Goal: Task Accomplishment & Management: Use online tool/utility

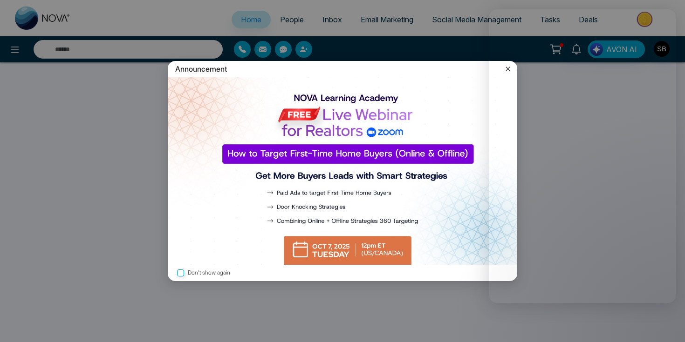
select select "*"
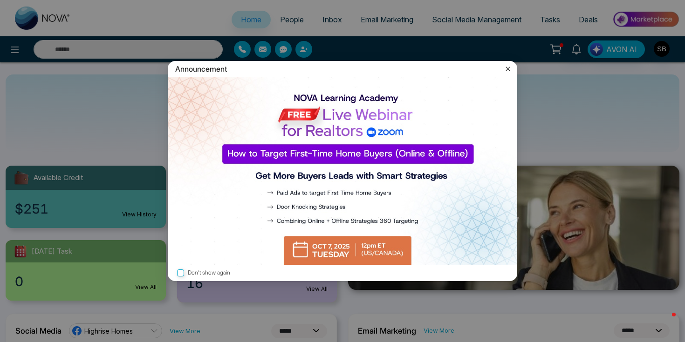
click at [506, 67] on icon at bounding box center [507, 68] width 9 height 9
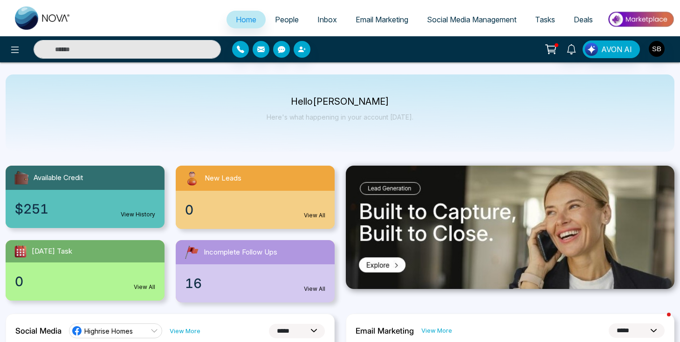
click at [374, 27] on link "Email Marketing" at bounding box center [381, 20] width 71 height 18
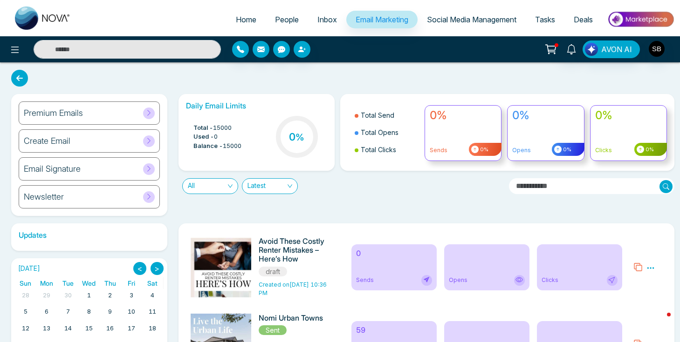
click at [88, 121] on div "Premium Emails" at bounding box center [89, 113] width 141 height 23
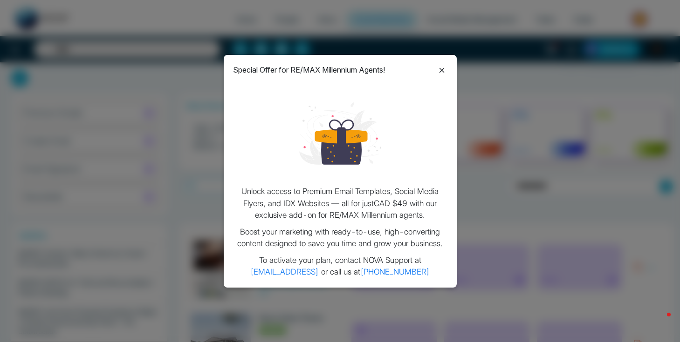
click at [446, 68] on icon at bounding box center [441, 70] width 11 height 11
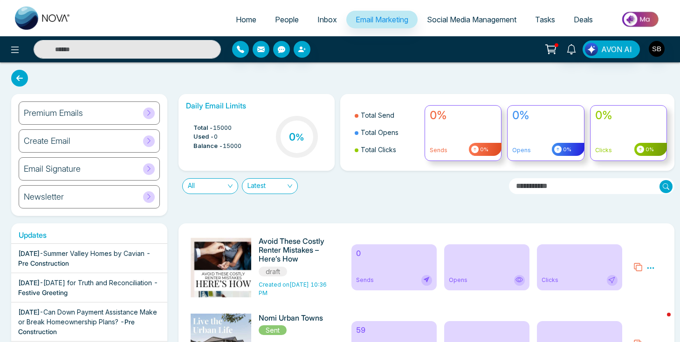
click at [126, 139] on div "Create Email" at bounding box center [89, 140] width 141 height 23
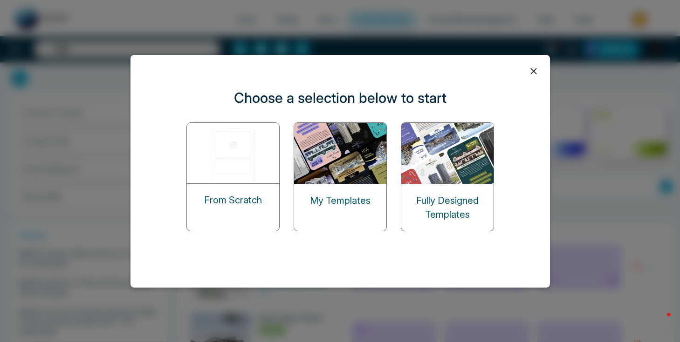
click at [425, 170] on img at bounding box center [447, 153] width 93 height 61
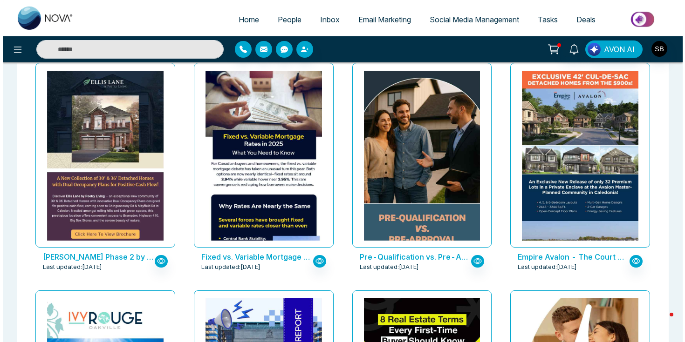
scroll to position [521, 0]
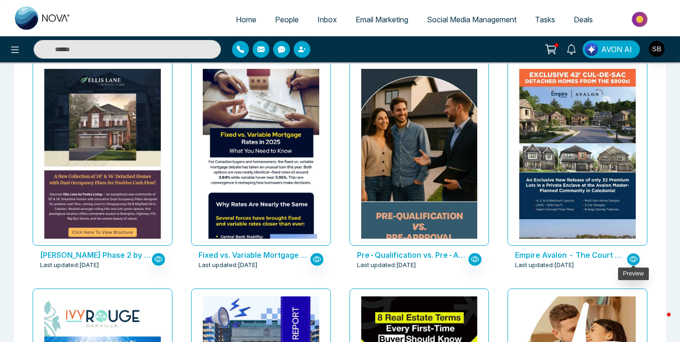
click at [633, 258] on icon "button" at bounding box center [633, 260] width 4 height 4
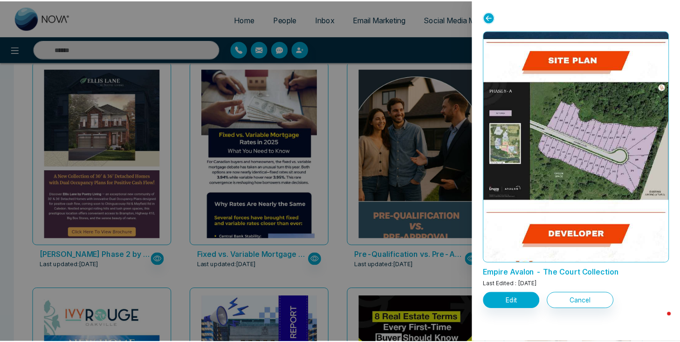
scroll to position [1251, 0]
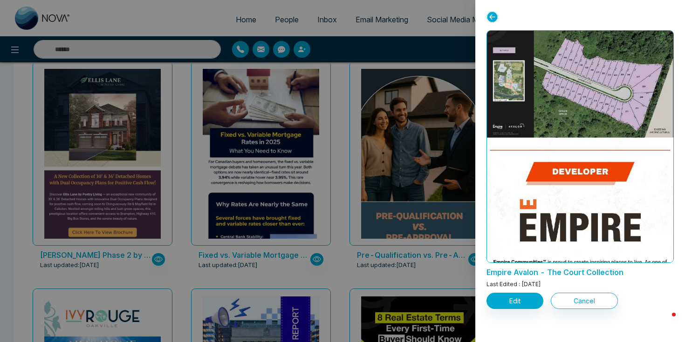
click at [490, 17] on icon at bounding box center [492, 17] width 12 height 12
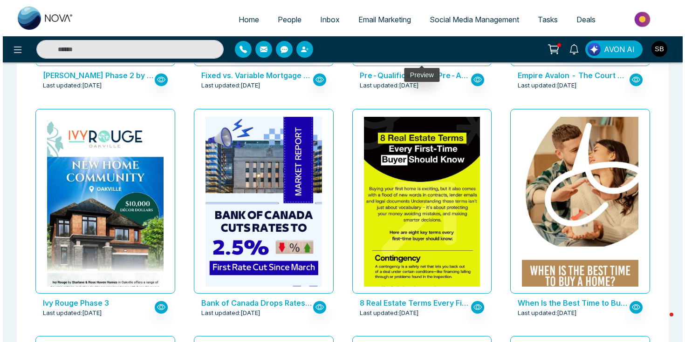
scroll to position [772, 0]
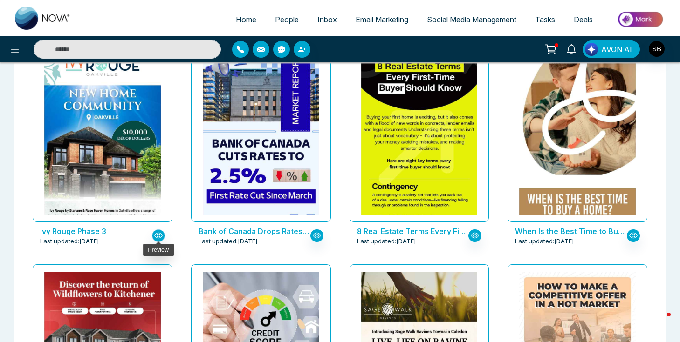
click at [162, 233] on icon "button" at bounding box center [158, 236] width 8 height 8
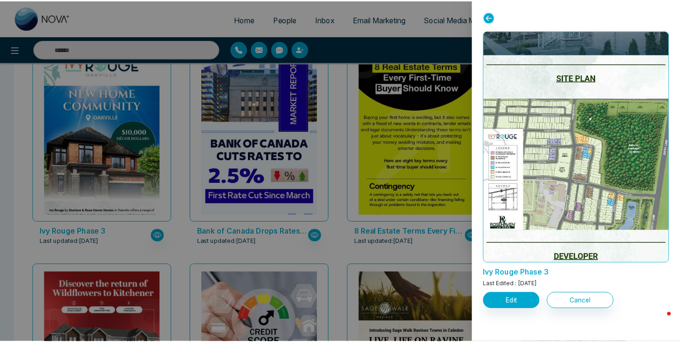
scroll to position [1764, 0]
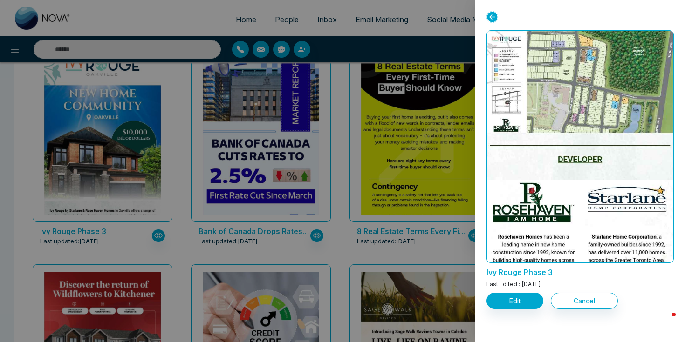
click at [490, 18] on icon at bounding box center [492, 17] width 12 height 12
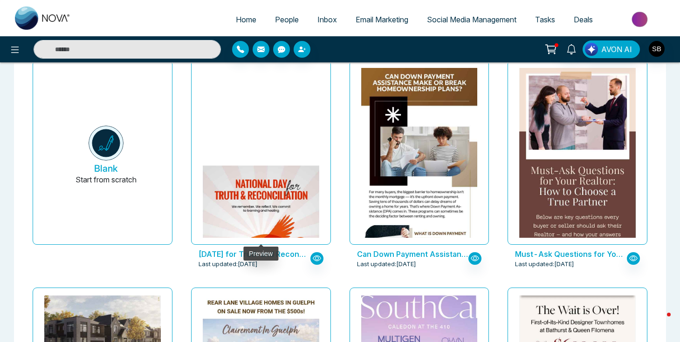
scroll to position [0, 0]
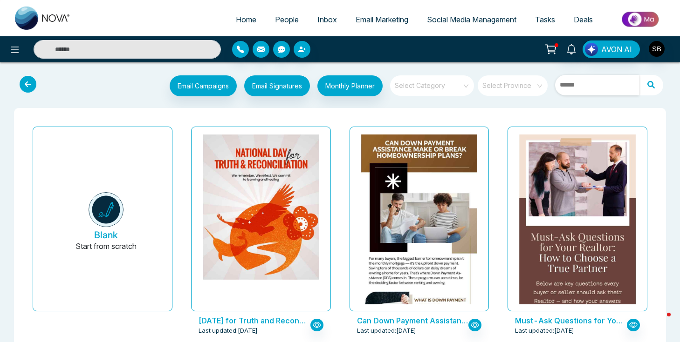
click at [592, 91] on input "text" at bounding box center [597, 85] width 84 height 20
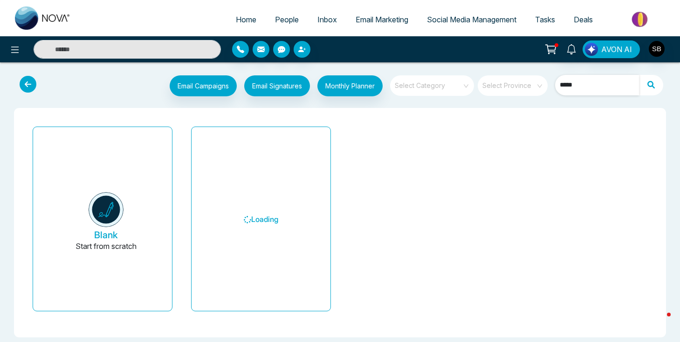
type input "******"
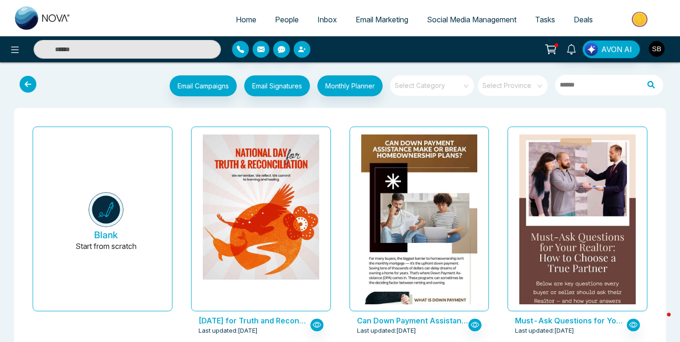
click at [23, 83] on icon at bounding box center [28, 84] width 17 height 17
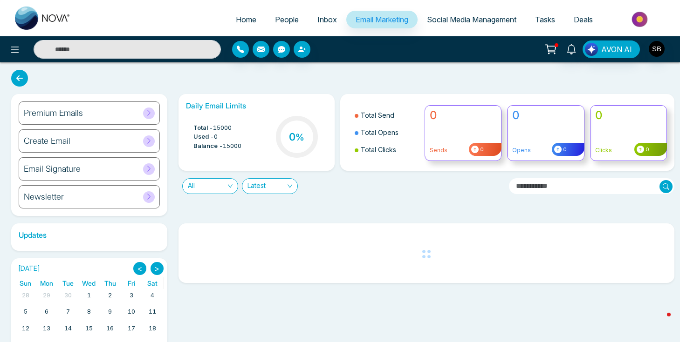
click at [106, 116] on div "Premium Emails" at bounding box center [89, 113] width 141 height 23
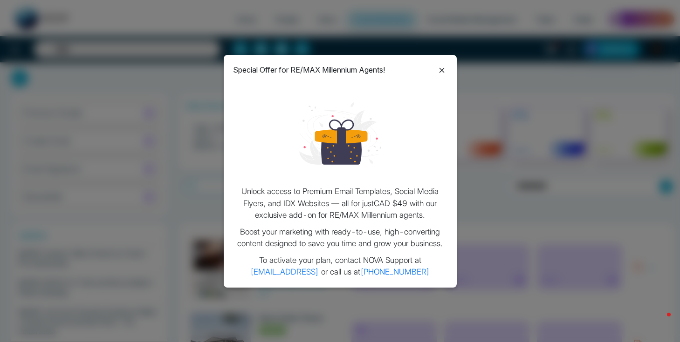
click at [439, 73] on icon at bounding box center [441, 70] width 5 height 5
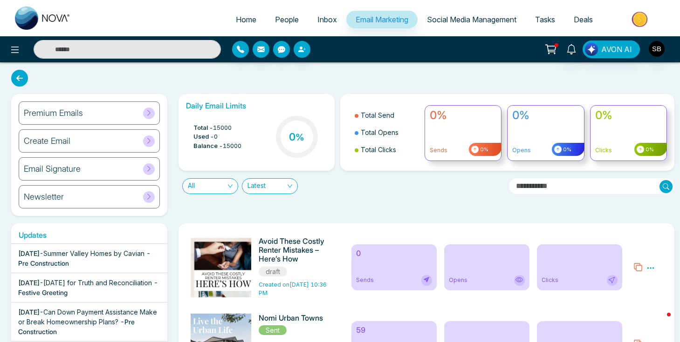
click at [471, 19] on span "Social Media Management" at bounding box center [471, 19] width 89 height 9
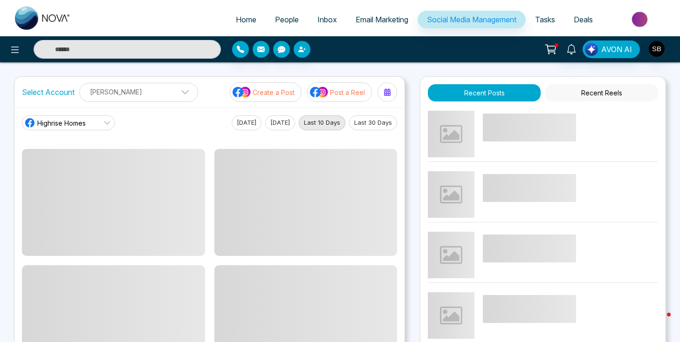
click at [284, 98] on button "Create a Post" at bounding box center [266, 92] width 72 height 20
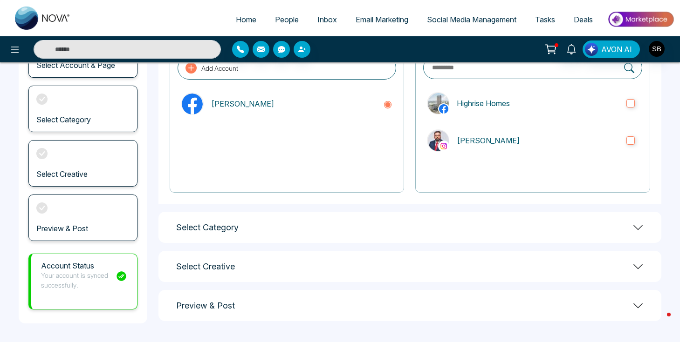
click at [423, 230] on div "Select Category" at bounding box center [409, 227] width 503 height 31
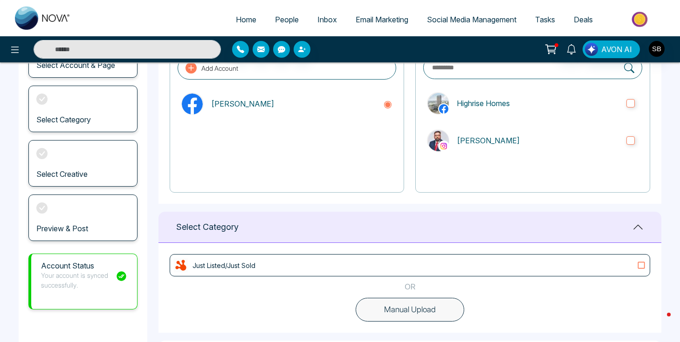
scroll to position [122, 0]
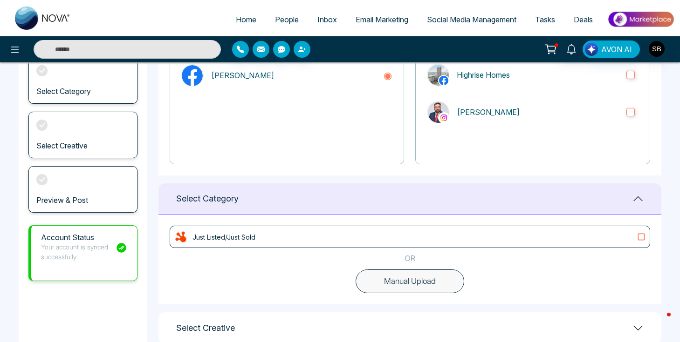
click at [447, 236] on div "Just Listed/Just Sold" at bounding box center [410, 237] width 472 height 14
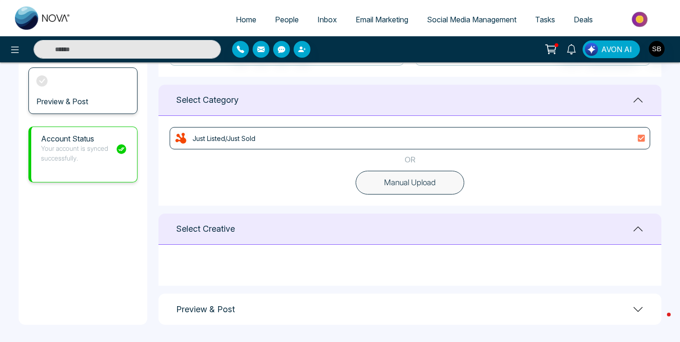
scroll to position [0, 0]
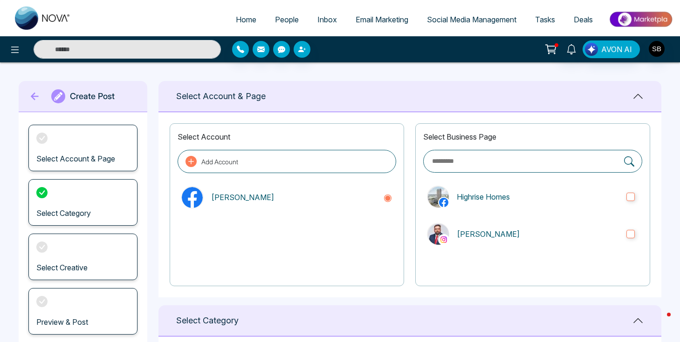
click at [556, 49] on icon at bounding box center [550, 49] width 13 height 13
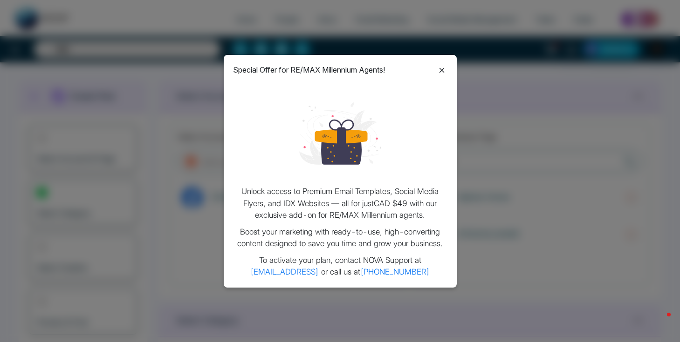
click at [434, 69] on div "Special Offer for RE/MAX Millennium Agents!" at bounding box center [340, 70] width 214 height 12
click at [438, 71] on icon at bounding box center [441, 70] width 11 height 11
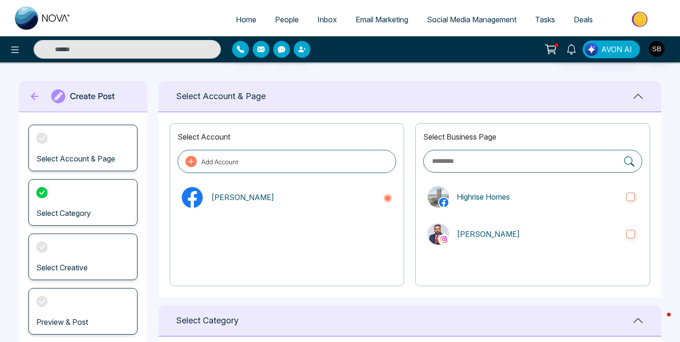
click at [194, 52] on input "text" at bounding box center [127, 49] width 187 height 19
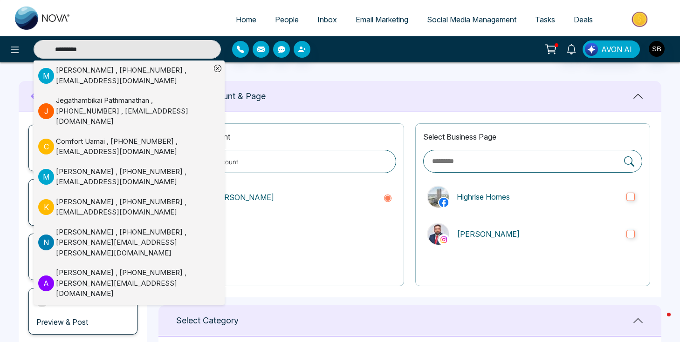
type input "*********"
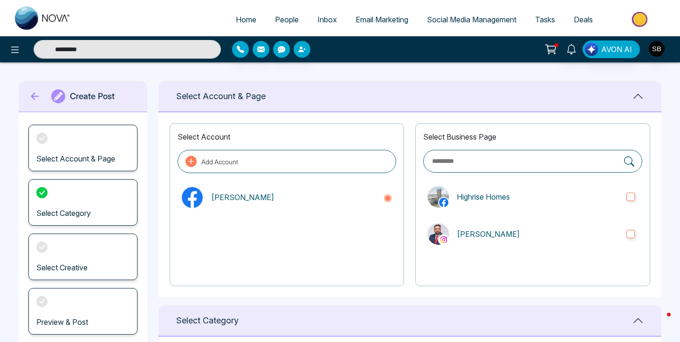
click at [240, 22] on span "Home" at bounding box center [246, 19] width 20 height 9
select select "*"
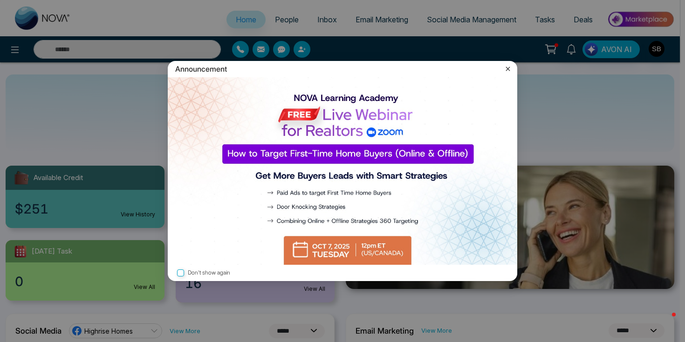
click at [216, 270] on label "Don't show again" at bounding box center [342, 273] width 334 height 9
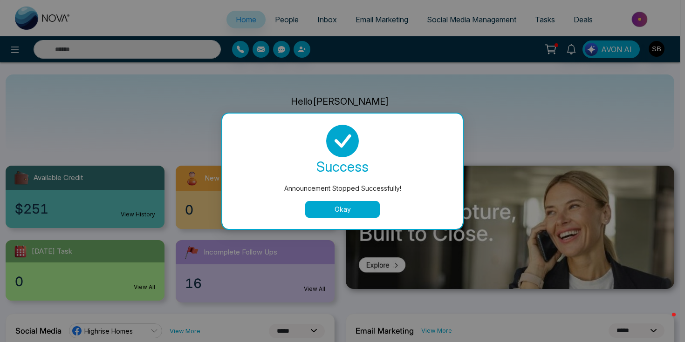
click at [336, 203] on button "Okay" at bounding box center [342, 209] width 75 height 17
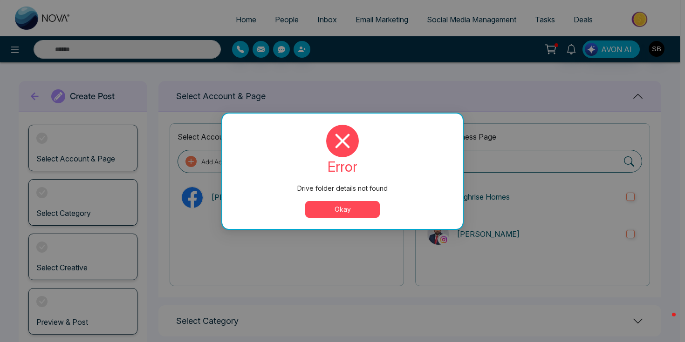
click at [364, 205] on button "Okay" at bounding box center [342, 209] width 75 height 17
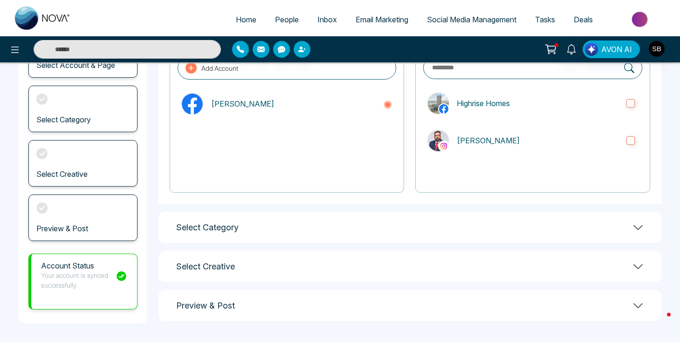
scroll to position [77, 0]
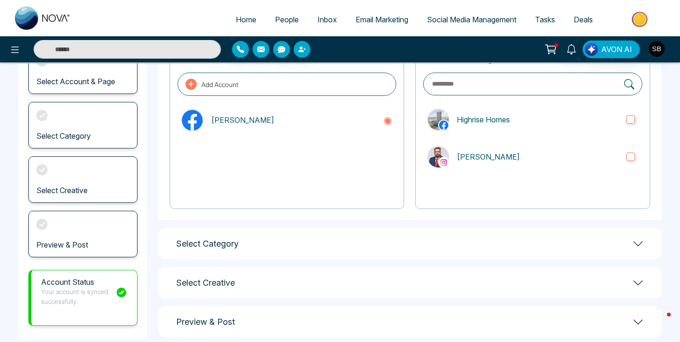
click at [387, 245] on div "Select Category" at bounding box center [409, 243] width 503 height 31
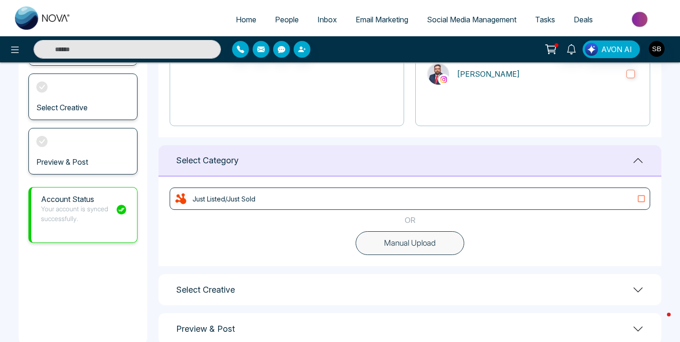
scroll to position [78, 0]
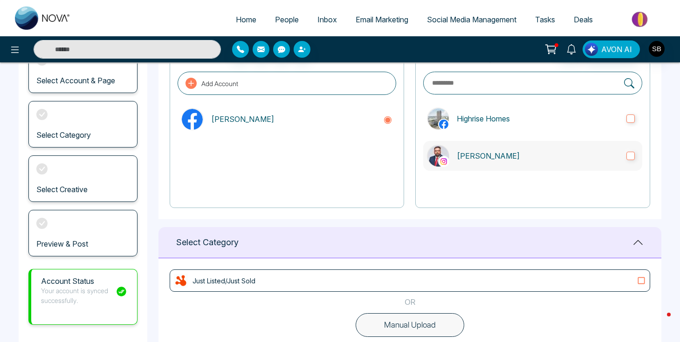
click at [543, 151] on p "[PERSON_NAME]" at bounding box center [537, 155] width 162 height 11
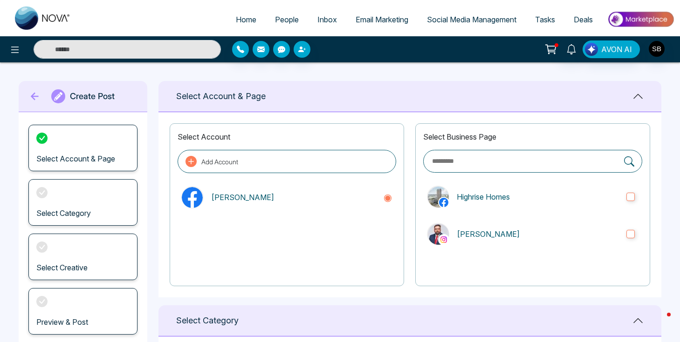
scroll to position [180, 0]
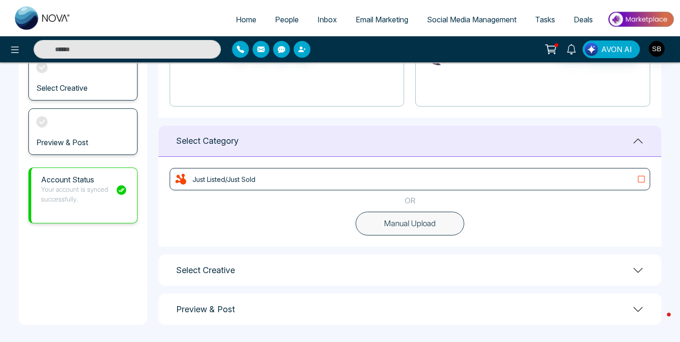
click at [444, 218] on button "Manual Upload" at bounding box center [409, 224] width 109 height 24
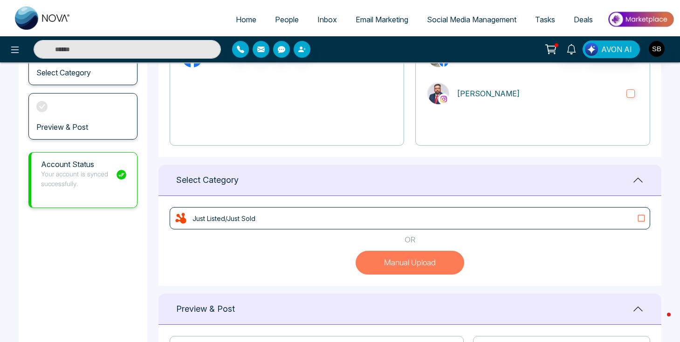
click at [472, 225] on div "Just Listed/Just Sold" at bounding box center [410, 218] width 472 height 14
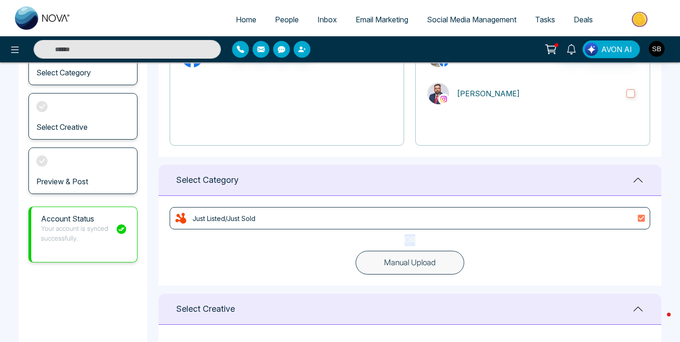
click at [472, 225] on div "Just Listed/Just Sold" at bounding box center [410, 218] width 472 height 14
click at [430, 260] on button "Manual Upload" at bounding box center [409, 263] width 109 height 24
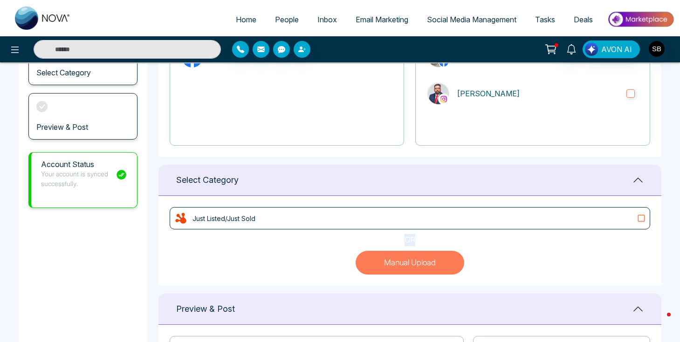
click at [451, 219] on div "Just Listed/Just Sold" at bounding box center [410, 218] width 472 height 14
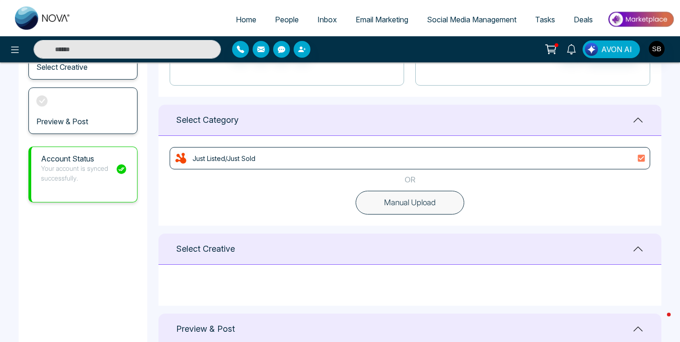
click at [450, 246] on div "Select Creative" at bounding box center [409, 249] width 503 height 31
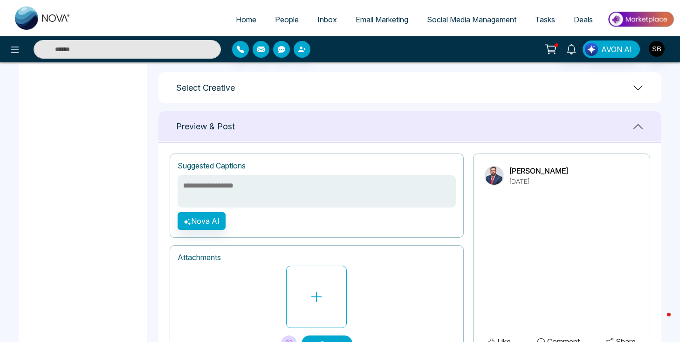
scroll to position [408, 0]
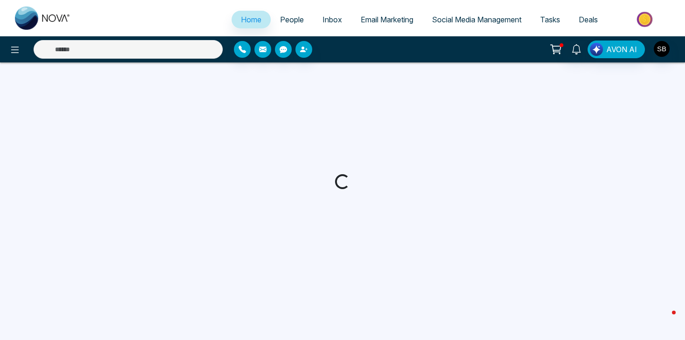
select select "*"
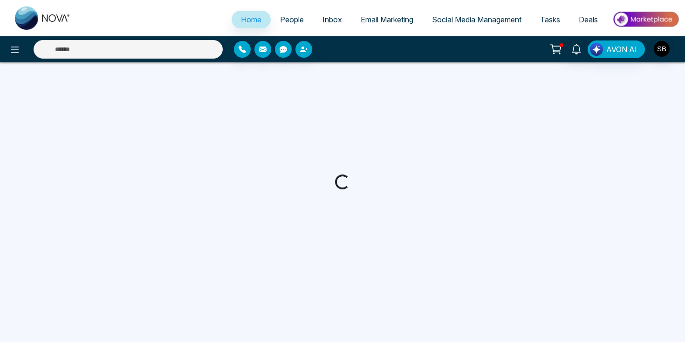
select select "*"
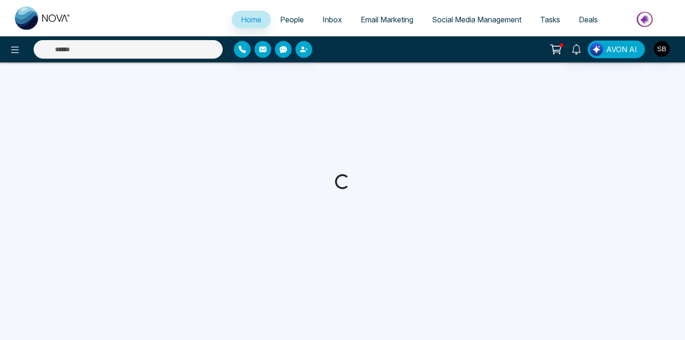
select select "*"
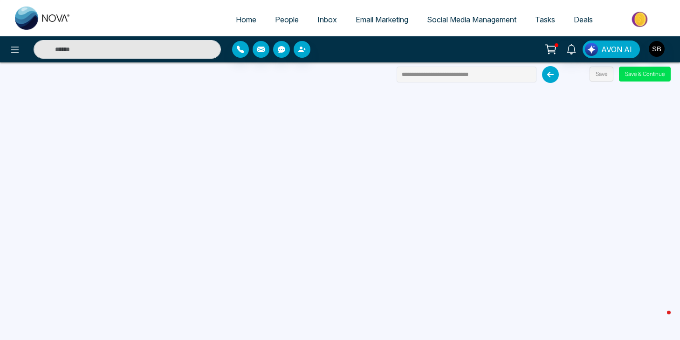
click at [9, 58] on div at bounding box center [113, 49] width 226 height 19
click at [14, 52] on icon at bounding box center [14, 49] width 11 height 11
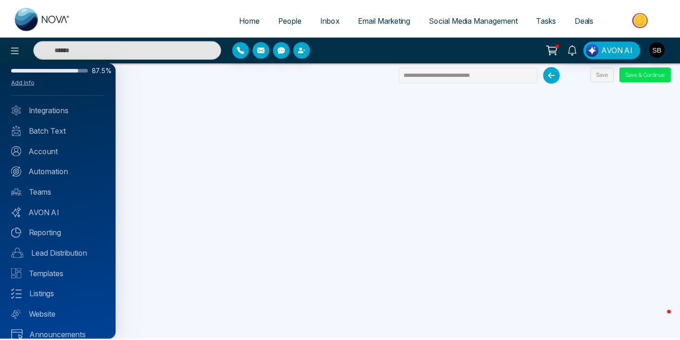
scroll to position [37, 0]
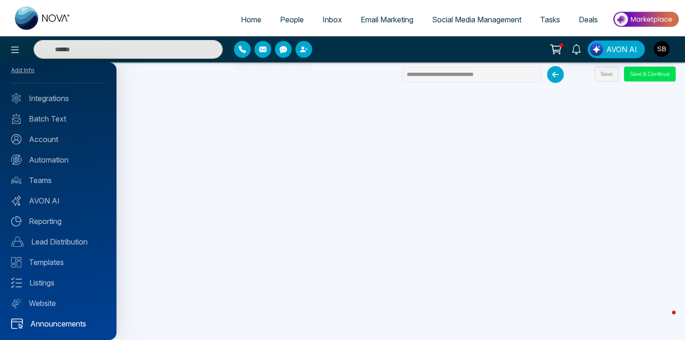
click at [53, 325] on link "Announcements" at bounding box center [58, 323] width 94 height 11
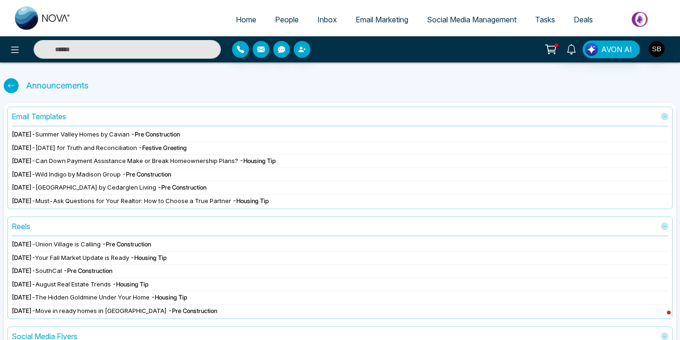
click at [100, 242] on span "Union Village is Calling" at bounding box center [67, 243] width 65 height 7
click at [139, 245] on span "- Pre Construction" at bounding box center [126, 243] width 49 height 7
click at [32, 246] on span "Sep 30 2025" at bounding box center [22, 243] width 20 height 7
click at [55, 245] on div "Sep 30 2025 - Union Village is Calling - Pre Construction" at bounding box center [340, 244] width 656 height 9
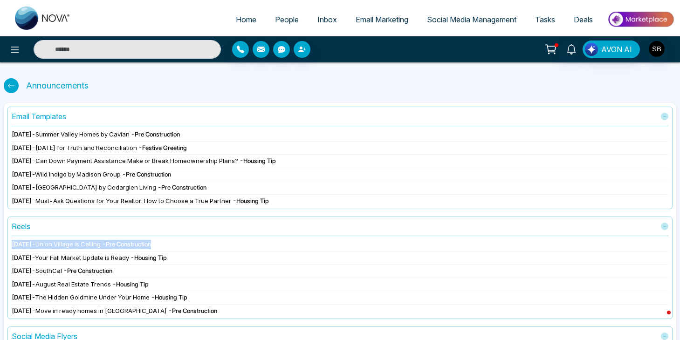
click at [55, 245] on div "Sep 30 2025 - Union Village is Calling - Pre Construction" at bounding box center [340, 244] width 656 height 9
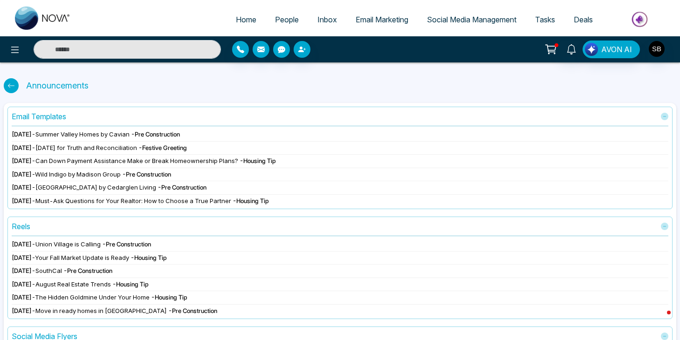
click at [78, 136] on span "Summer Valley Homes by Cavian" at bounding box center [82, 133] width 94 height 7
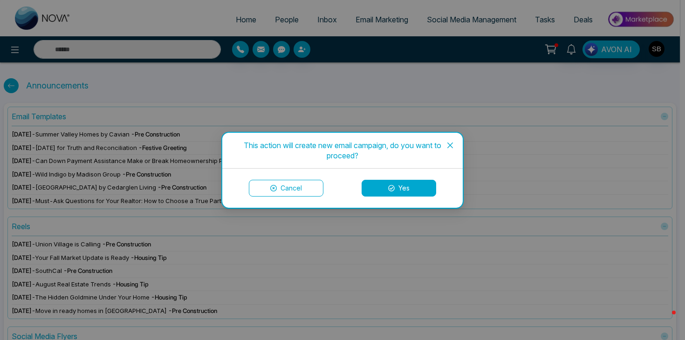
click at [377, 184] on button "Yes" at bounding box center [398, 188] width 75 height 17
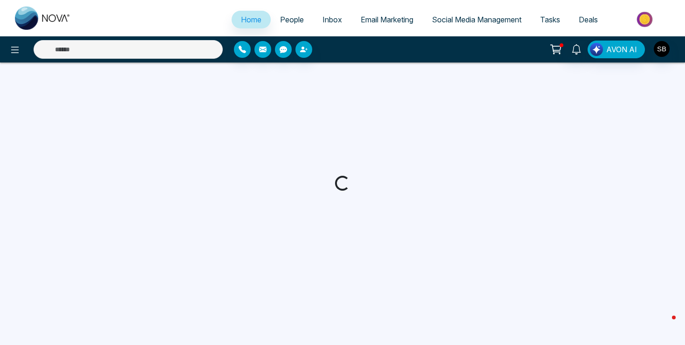
select select "*"
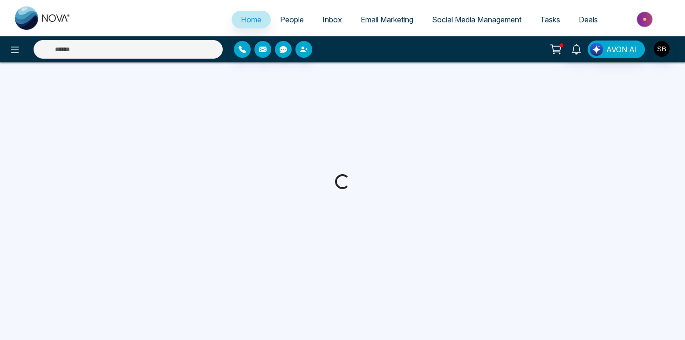
select select "*"
